Goal: Transaction & Acquisition: Purchase product/service

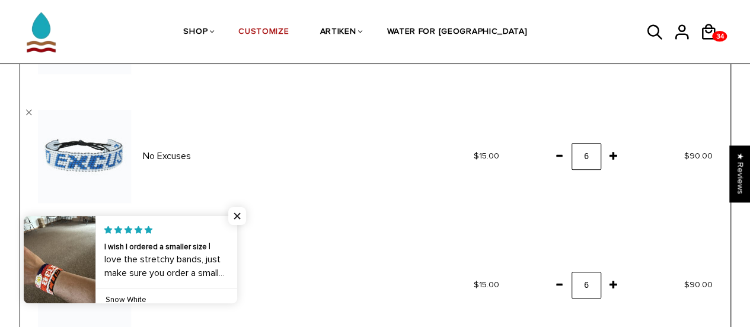
scroll to position [326, 0]
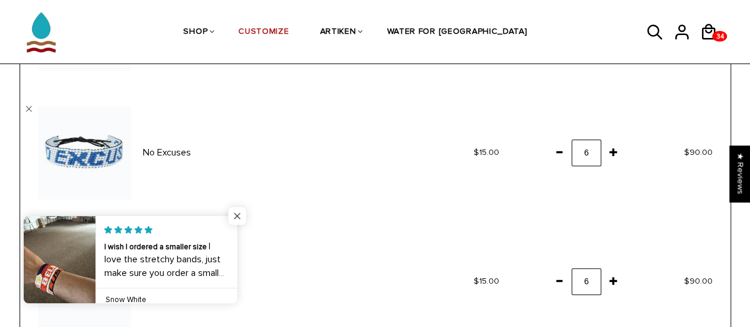
click at [236, 213] on span "Close popup widget" at bounding box center [237, 216] width 18 height 18
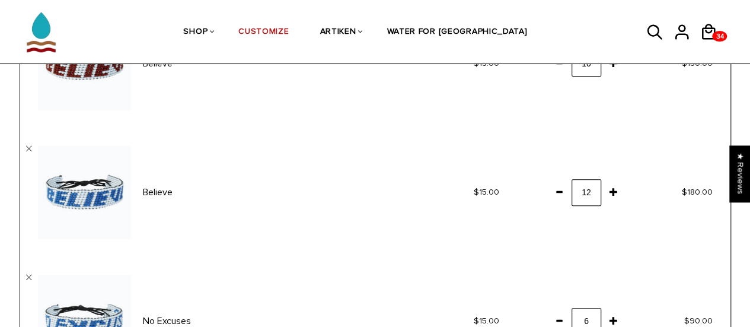
scroll to position [157, 0]
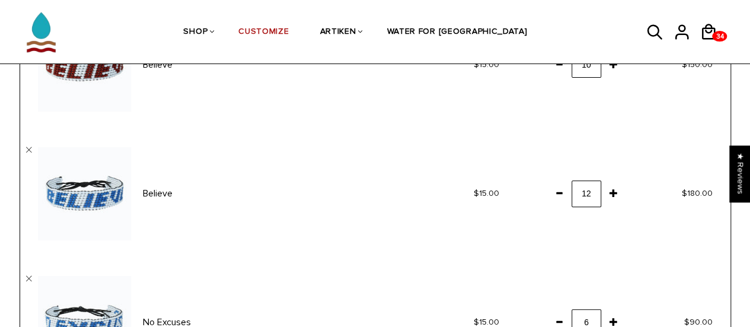
click at [561, 195] on span at bounding box center [559, 192] width 20 height 21
drag, startPoint x: 561, startPoint y: 195, endPoint x: 542, endPoint y: 217, distance: 29.0
click at [542, 217] on td "12" at bounding box center [570, 193] width 107 height 129
click at [561, 189] on span at bounding box center [559, 192] width 20 height 21
click at [523, 265] on td "6" at bounding box center [570, 322] width 107 height 129
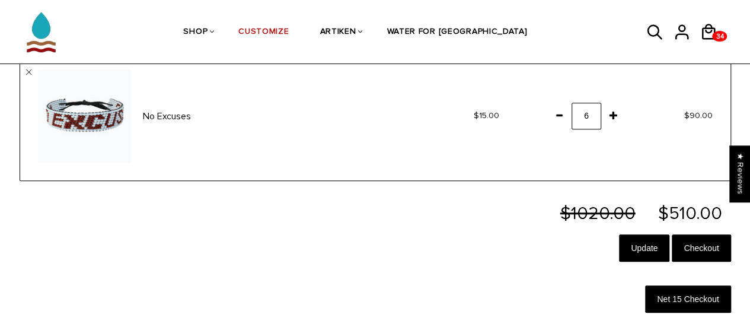
scroll to position [492, 0]
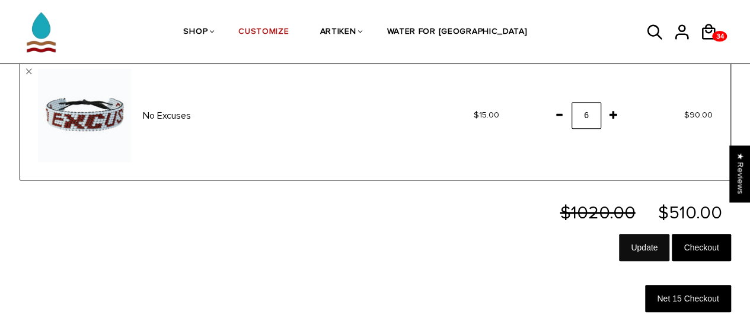
click at [639, 244] on input "Update" at bounding box center [644, 247] width 50 height 27
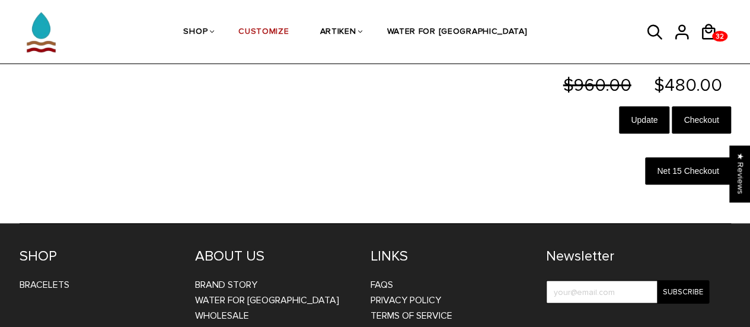
scroll to position [623, 0]
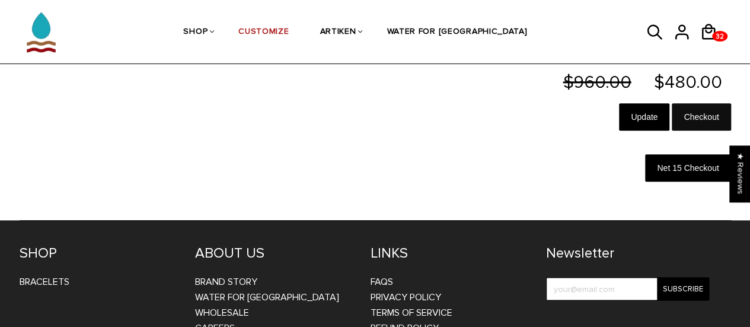
click at [705, 112] on input "Checkout" at bounding box center [701, 116] width 59 height 27
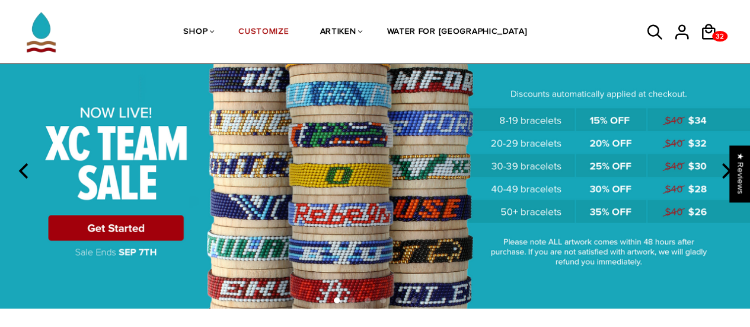
scroll to position [75, 0]
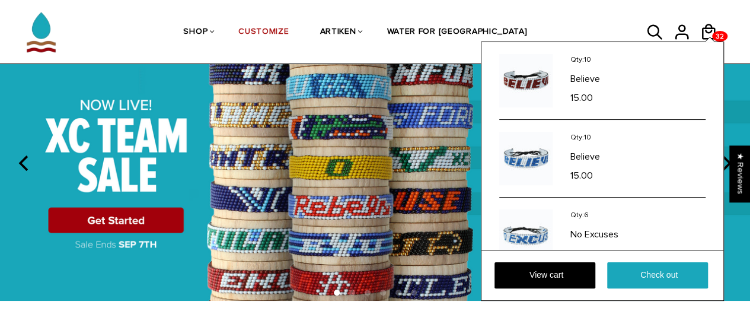
click at [712, 42] on div "Qty: 10 Believe 15.00 Qty: 10 Believe 15.00" at bounding box center [602, 171] width 243 height 259
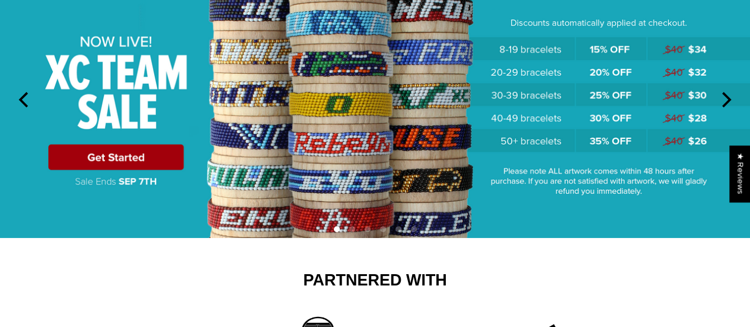
scroll to position [0, 0]
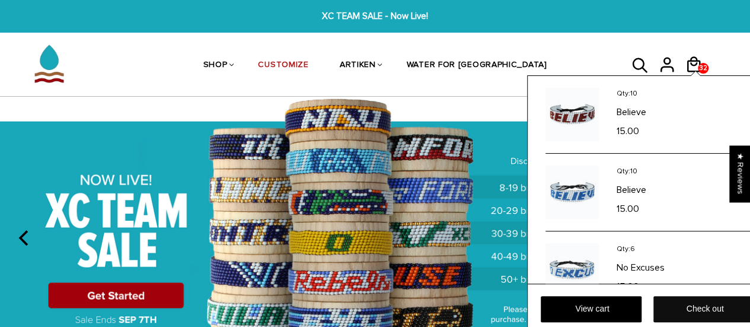
click at [683, 316] on link "Check out" at bounding box center [704, 309] width 101 height 26
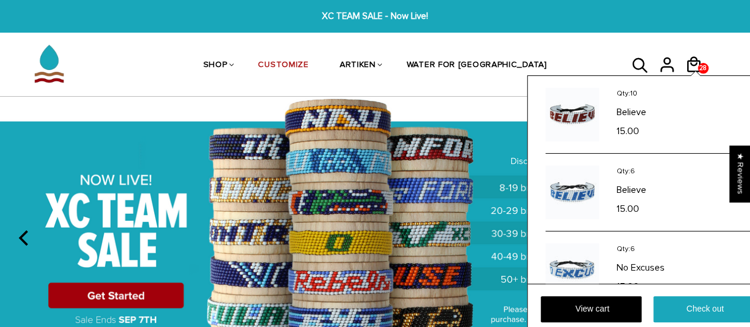
click at [692, 75] on div "Qty: 10 Believe 15.00 Qty: 6 Believe 15.00" at bounding box center [648, 204] width 243 height 259
click at [606, 302] on link "View cart" at bounding box center [591, 309] width 101 height 26
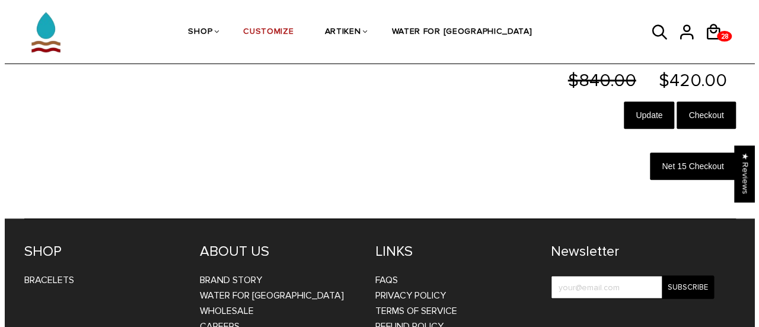
scroll to position [625, 0]
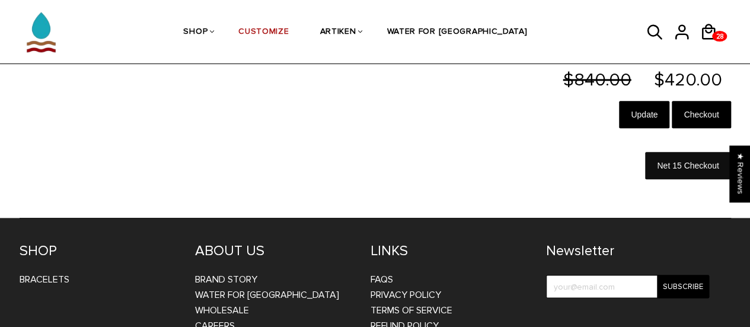
click at [673, 168] on link "Net 15 Checkout" at bounding box center [687, 165] width 85 height 27
select select "Georgia"
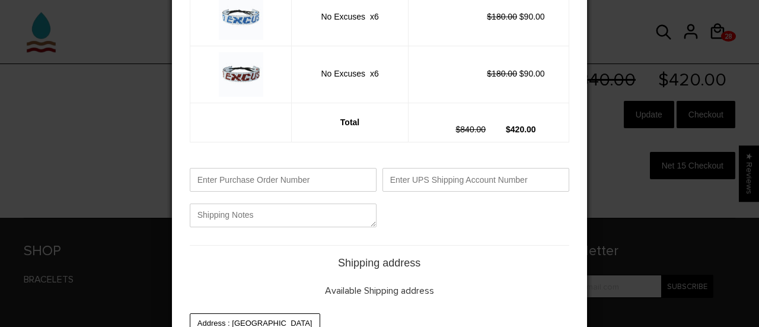
scroll to position [191, 0]
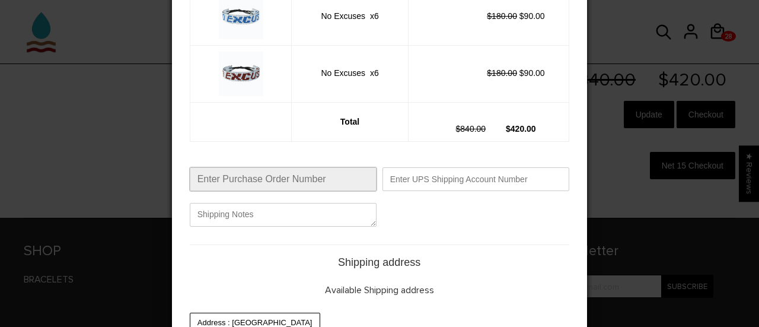
click at [291, 181] on input "text" at bounding box center [283, 179] width 187 height 24
click at [291, 181] on input "ARTIKENXC0835" at bounding box center [283, 179] width 187 height 24
type input "ARTIKENXC0825"
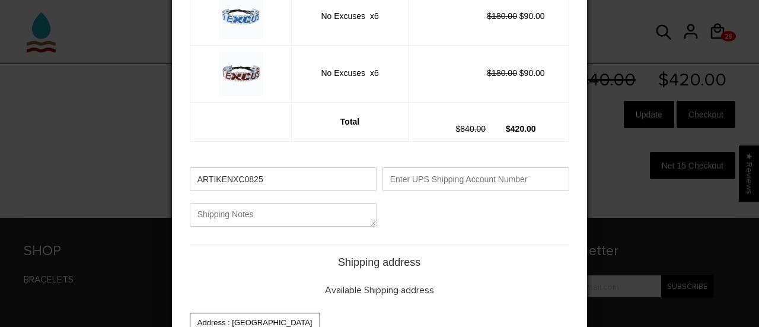
click at [278, 244] on div "Please review your order below. Believe x10 $300.00 $150.00 Believe x6 $180.00 …" at bounding box center [379, 214] width 415 height 786
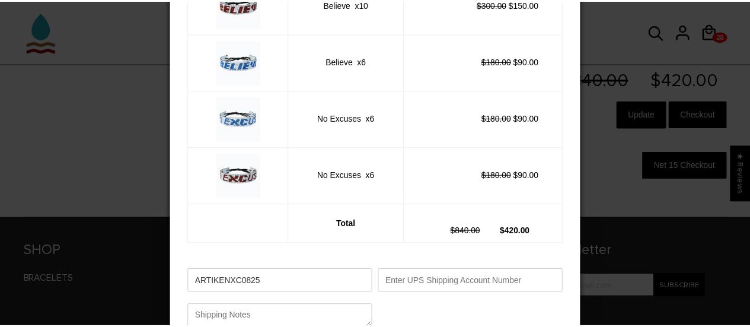
scroll to position [0, 0]
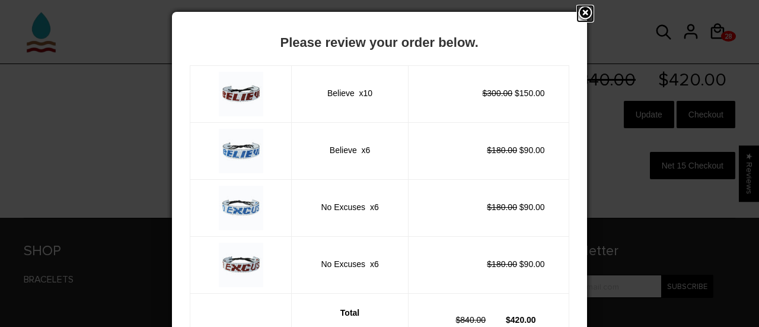
click at [586, 11] on link "Close" at bounding box center [586, 14] width 18 height 18
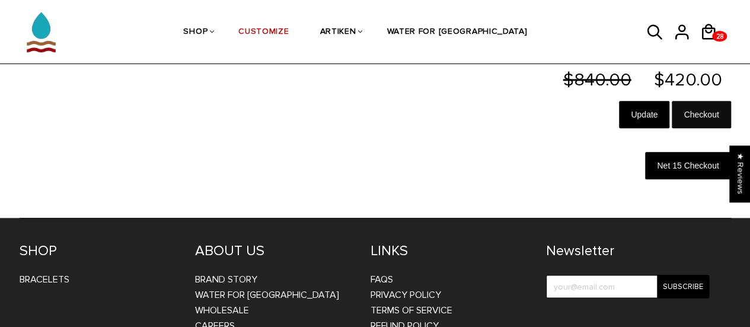
click at [698, 111] on input "Checkout" at bounding box center [701, 114] width 59 height 27
